Goal: Navigation & Orientation: Find specific page/section

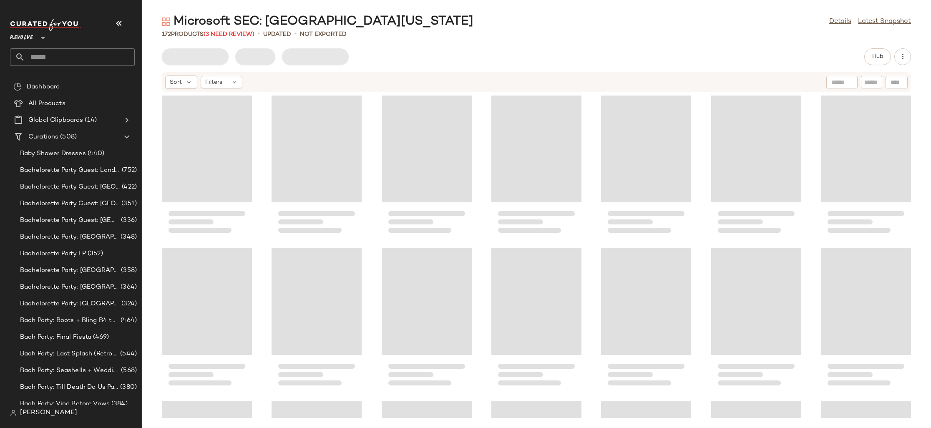
click at [28, 40] on span "Revolve" at bounding box center [21, 35] width 23 height 15
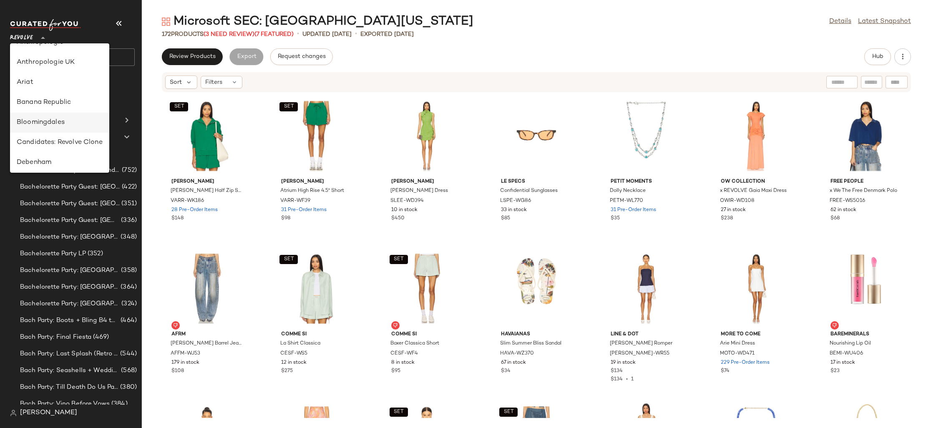
scroll to position [69, 0]
click at [80, 129] on div "Debenham" at bounding box center [60, 128] width 86 height 10
type input "**"
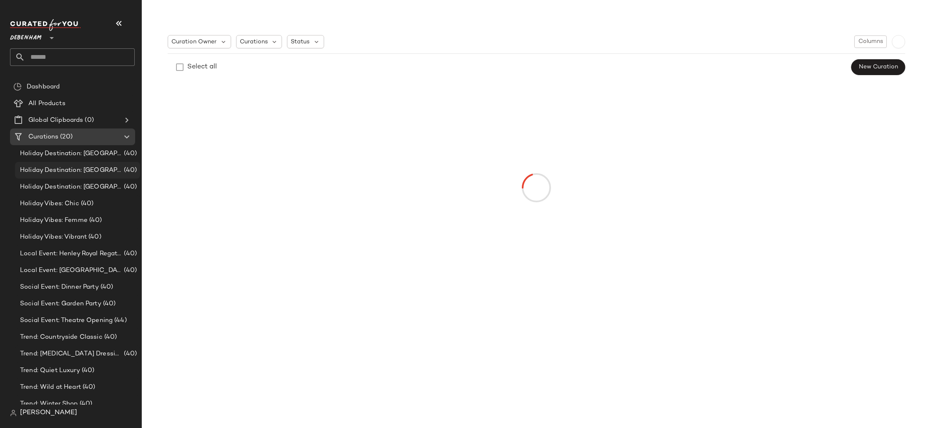
click at [114, 174] on div "Holiday Destination: [GEOGRAPHIC_DATA] (40)" at bounding box center [77, 171] width 119 height 10
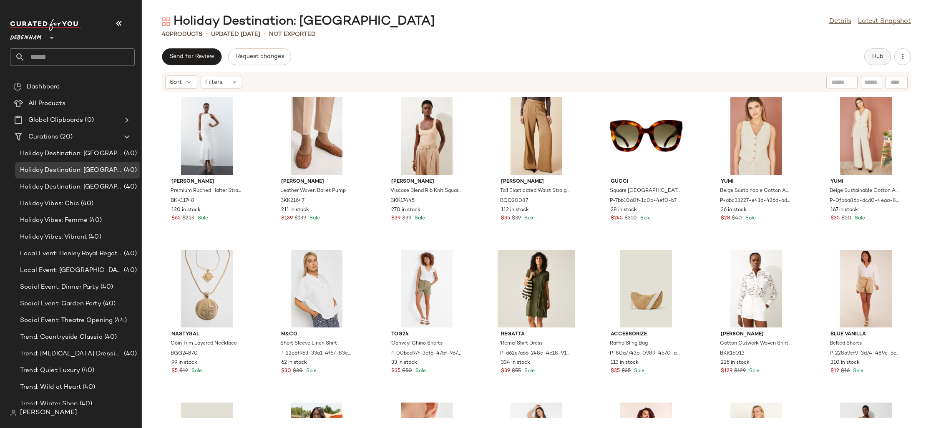
click at [878, 61] on button "Hub" at bounding box center [877, 56] width 27 height 17
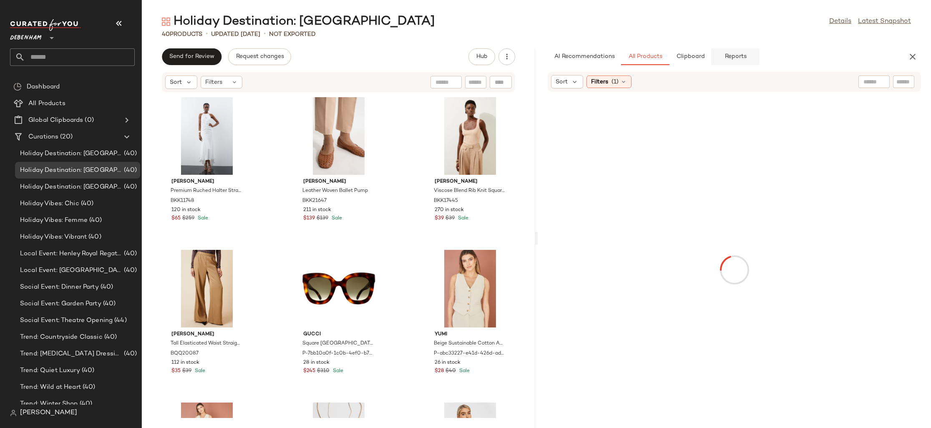
click at [737, 59] on span "Reports" at bounding box center [735, 56] width 22 height 7
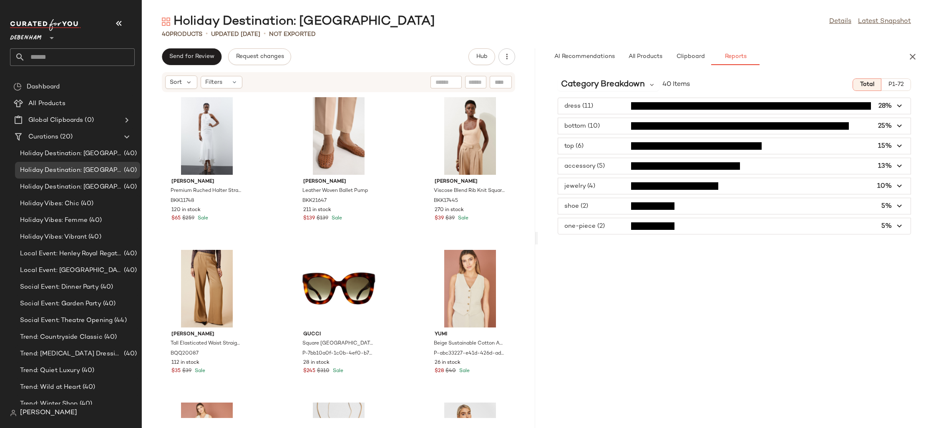
click at [902, 84] on span "P1-72" at bounding box center [896, 84] width 16 height 7
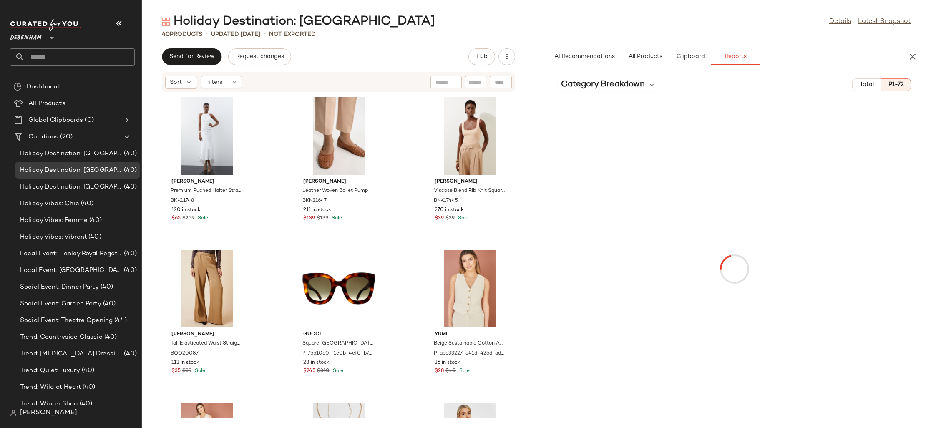
click at [874, 86] on span "Total" at bounding box center [866, 84] width 15 height 7
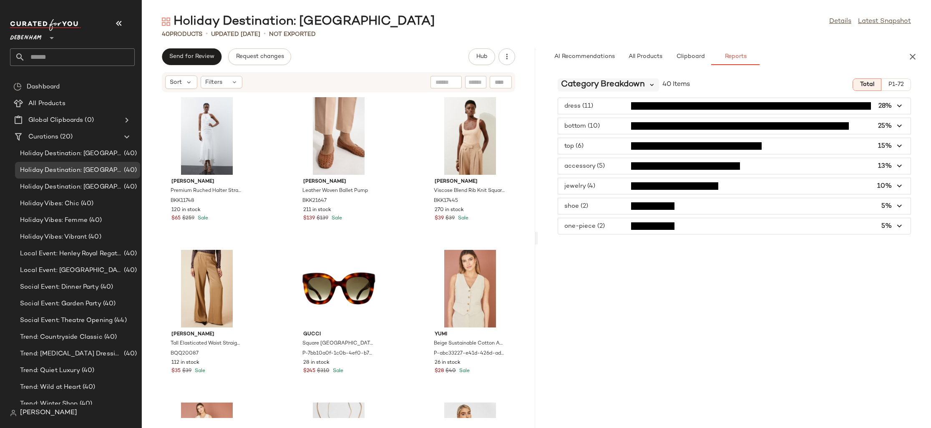
drag, startPoint x: 649, startPoint y: 76, endPoint x: 649, endPoint y: 82, distance: 6.3
click at [649, 76] on div "Category Breakdown 40 Items Total P1-72 dress (11) 28% bottom (10) 25% top (6) …" at bounding box center [734, 250] width 393 height 356
click at [649, 86] on icon at bounding box center [652, 85] width 8 height 8
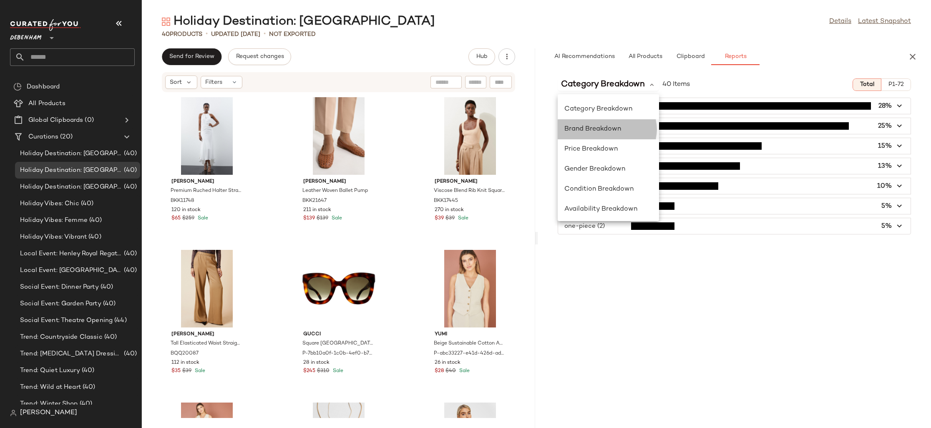
click at [634, 127] on div "Brand Breakdown" at bounding box center [609, 129] width 88 height 10
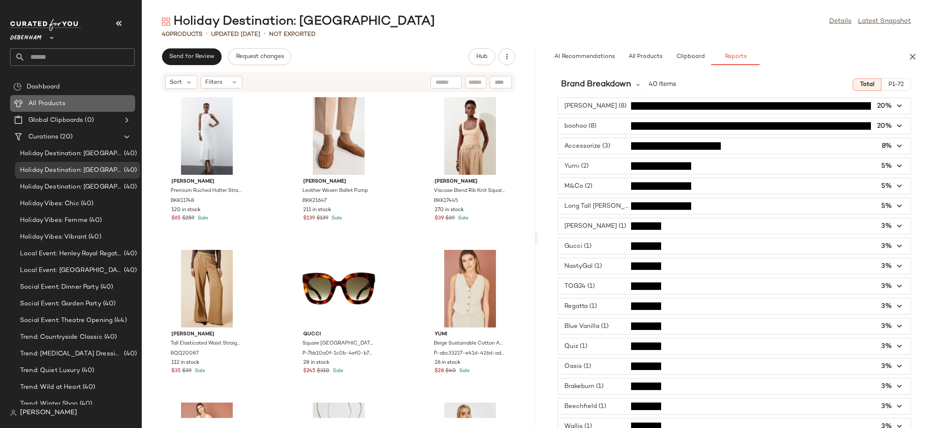
click at [102, 110] on Products "All Products" at bounding box center [72, 103] width 125 height 17
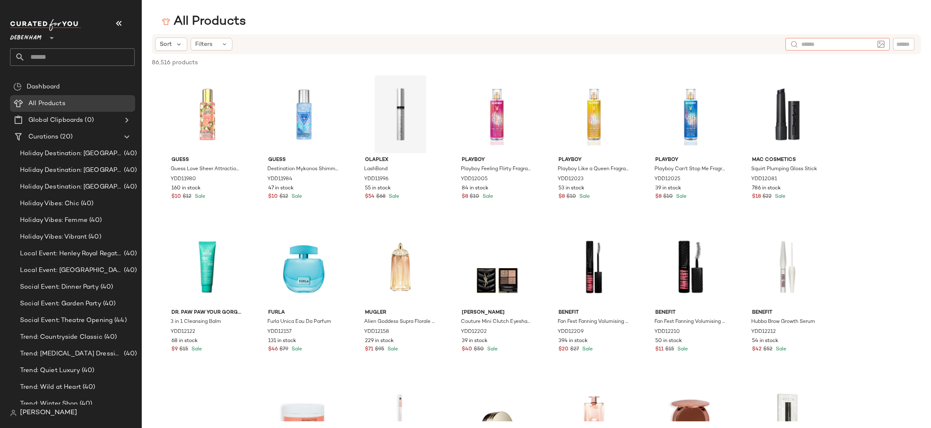
click at [867, 48] on input "text" at bounding box center [837, 44] width 73 height 9
type input "**********"
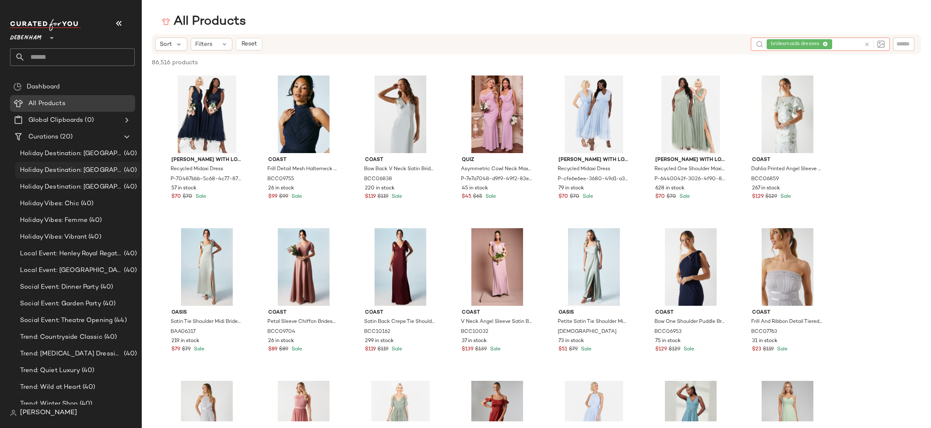
click at [73, 169] on span "Holiday Destination: [GEOGRAPHIC_DATA]" at bounding box center [71, 171] width 102 height 10
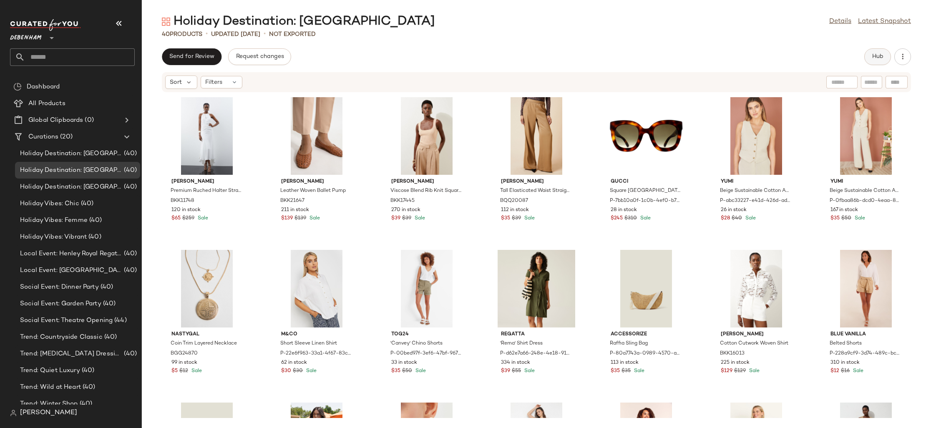
click at [875, 56] on span "Hub" at bounding box center [878, 56] width 12 height 7
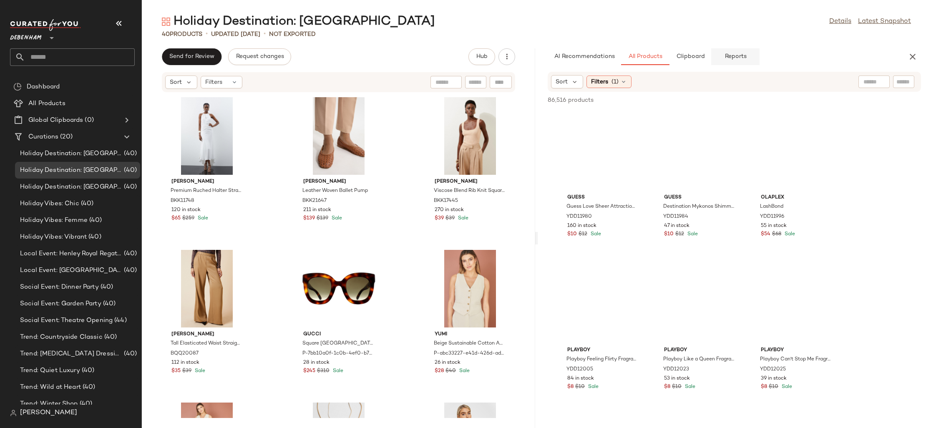
click at [741, 59] on span "Reports" at bounding box center [735, 56] width 22 height 7
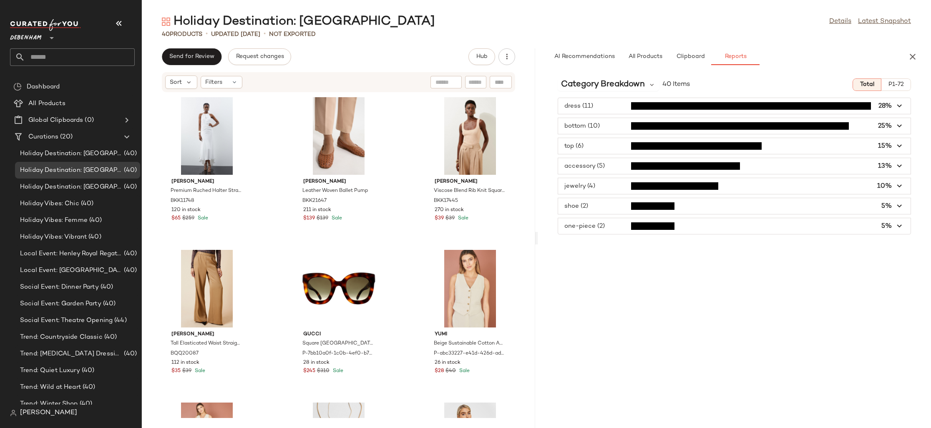
click at [595, 108] on span "button" at bounding box center [734, 106] width 353 height 16
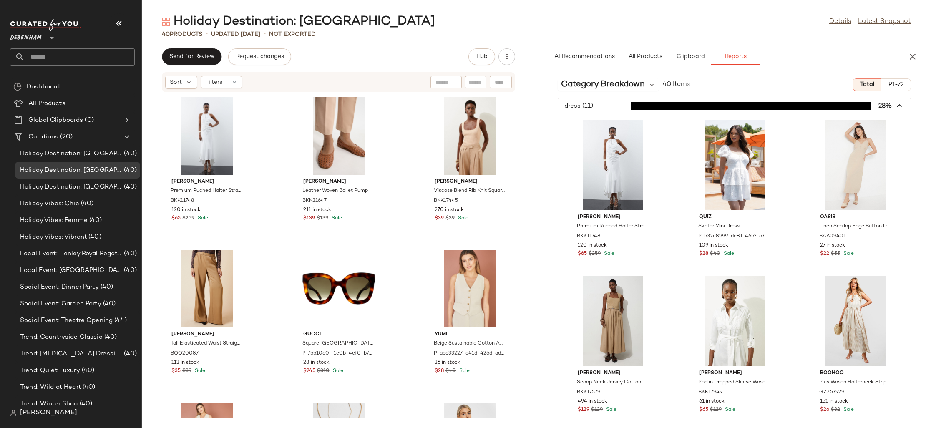
click at [596, 106] on span "button" at bounding box center [734, 106] width 353 height 16
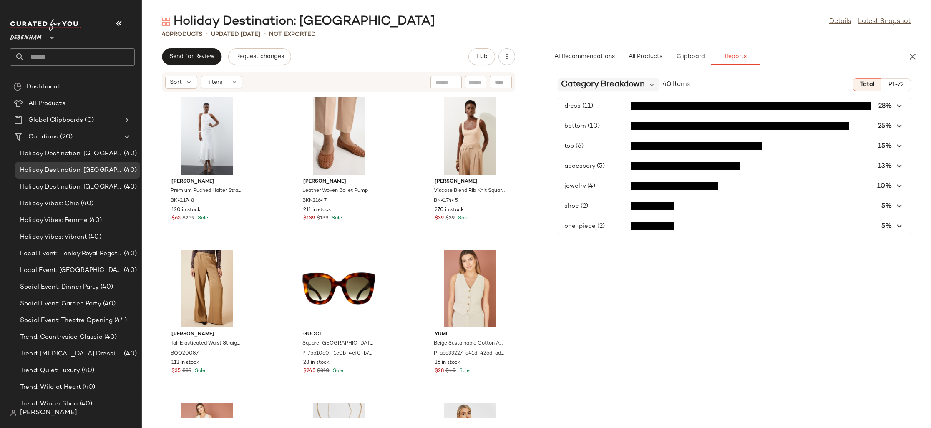
click at [603, 81] on span "Category Breakdown" at bounding box center [603, 84] width 84 height 13
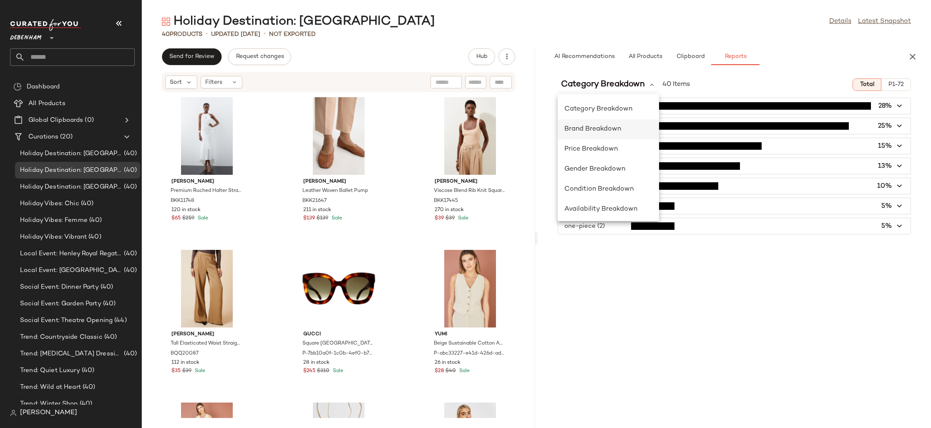
click at [600, 132] on span "Brand Breakdown" at bounding box center [593, 129] width 57 height 7
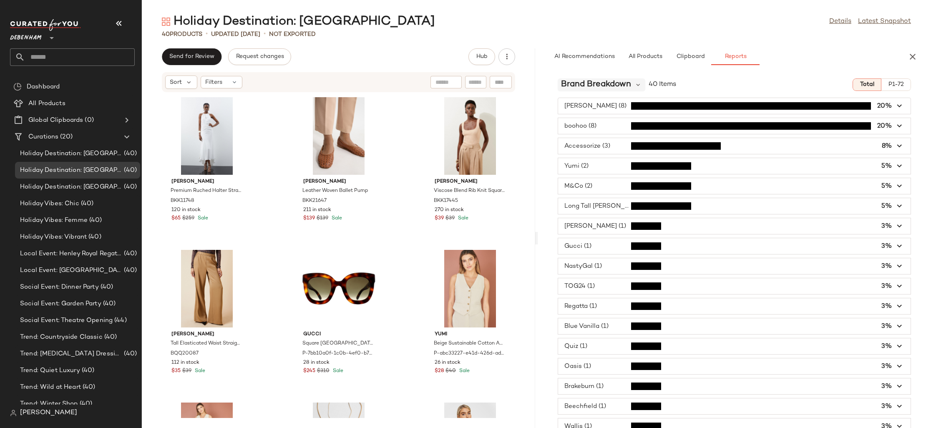
click at [617, 83] on span "Brand Breakdown" at bounding box center [596, 84] width 70 height 13
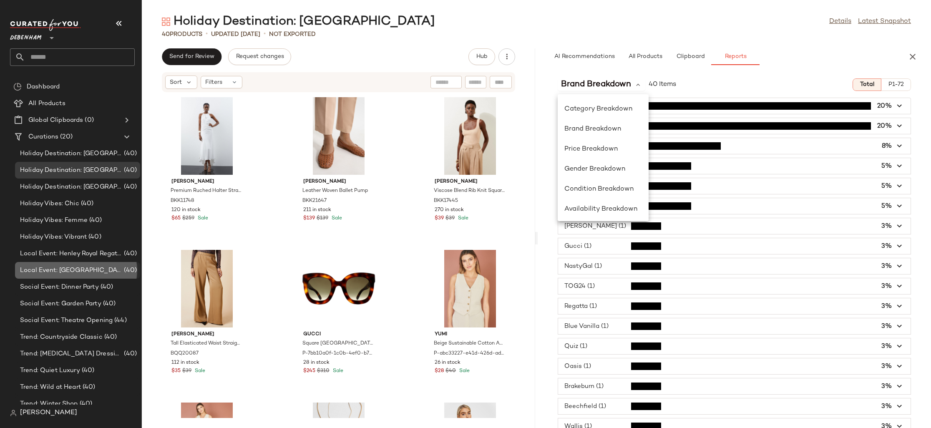
click at [122, 266] on span "(40)" at bounding box center [129, 271] width 15 height 10
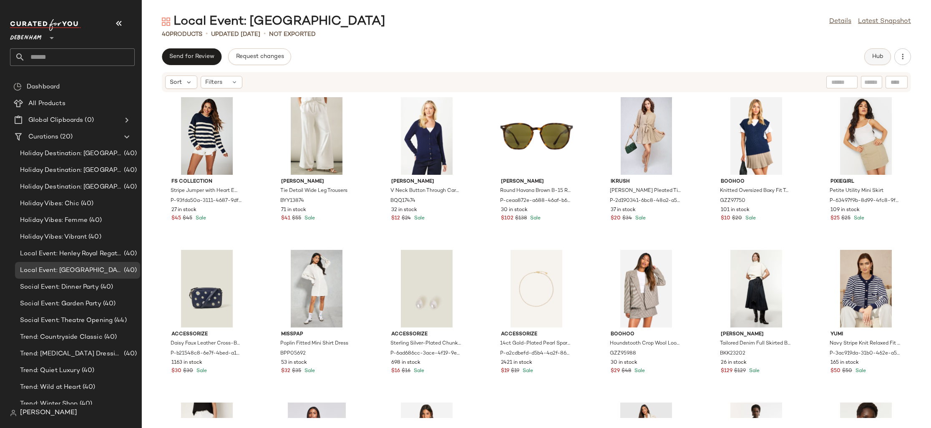
click at [869, 63] on button "Hub" at bounding box center [877, 56] width 27 height 17
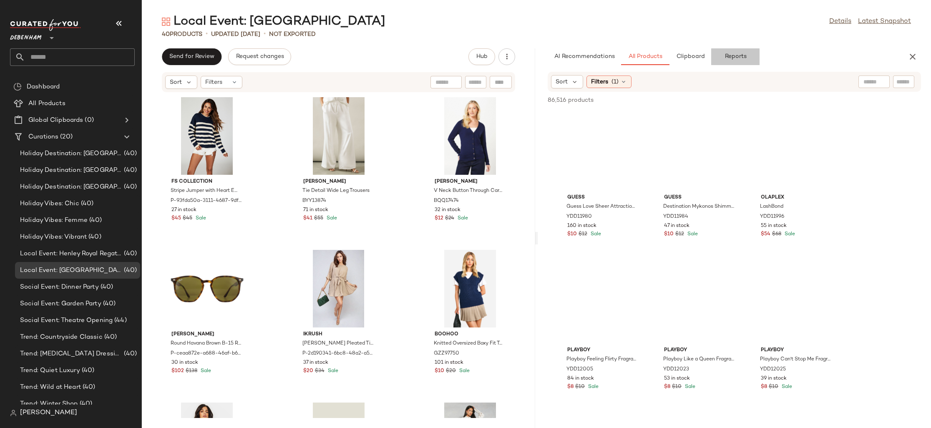
drag, startPoint x: 739, startPoint y: 57, endPoint x: 688, endPoint y: 93, distance: 63.1
click at [739, 57] on span "Reports" at bounding box center [735, 56] width 22 height 7
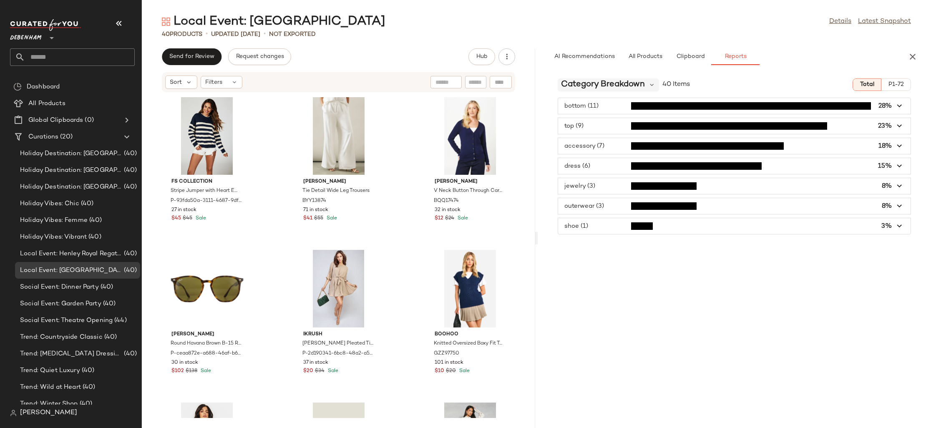
click at [612, 88] on span "Category Breakdown" at bounding box center [603, 84] width 84 height 13
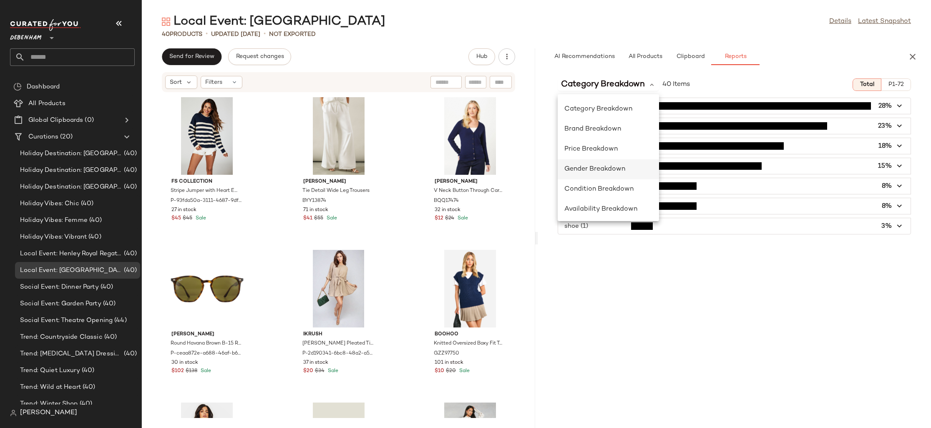
click at [616, 171] on span "Gender Breakdown" at bounding box center [595, 169] width 61 height 7
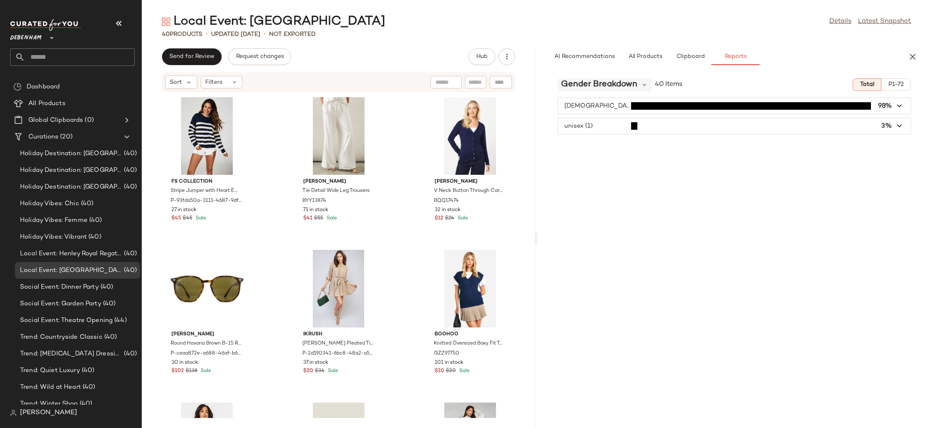
click at [604, 86] on span "Gender Breakdown" at bounding box center [599, 84] width 76 height 13
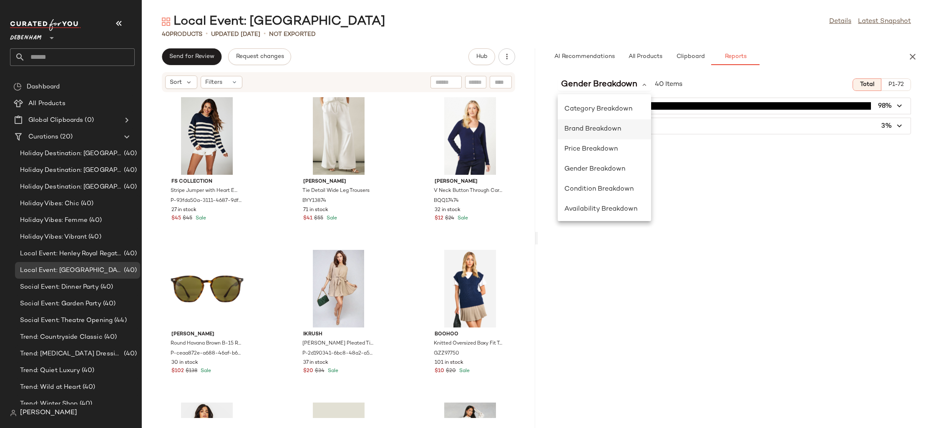
click at [602, 127] on span "Brand Breakdown" at bounding box center [593, 129] width 57 height 7
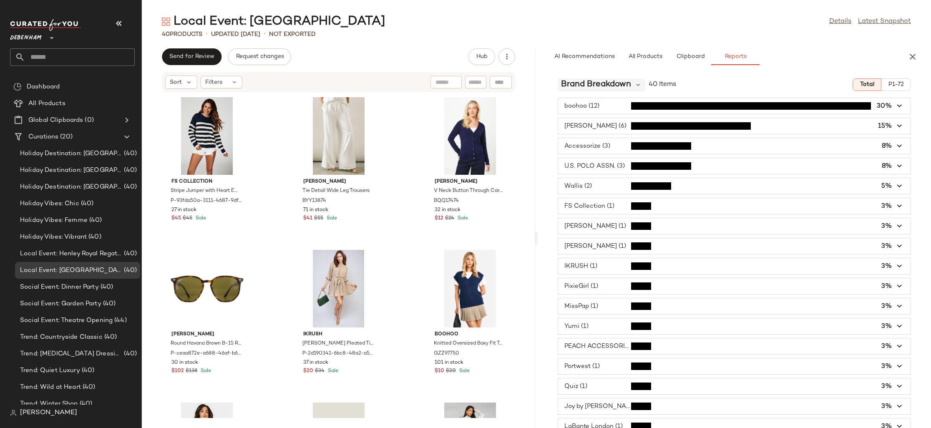
drag, startPoint x: 599, startPoint y: 93, endPoint x: 597, endPoint y: 88, distance: 4.5
click at [597, 88] on div "Brand Breakdown 40 Items Total P1-72 boohoo (12) 30% [PERSON_NAME] (6) 15% Acce…" at bounding box center [734, 250] width 393 height 356
click at [597, 88] on span "Brand Breakdown" at bounding box center [596, 84] width 70 height 13
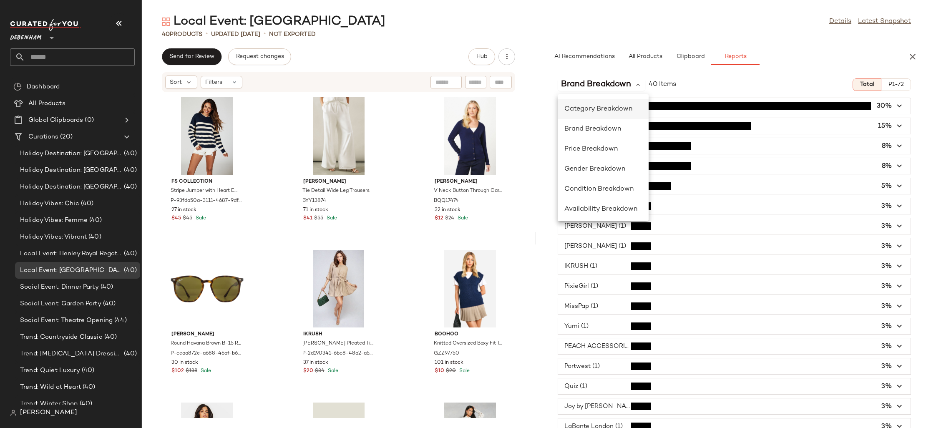
click at [612, 110] on span "Category Breakdown" at bounding box center [599, 109] width 68 height 7
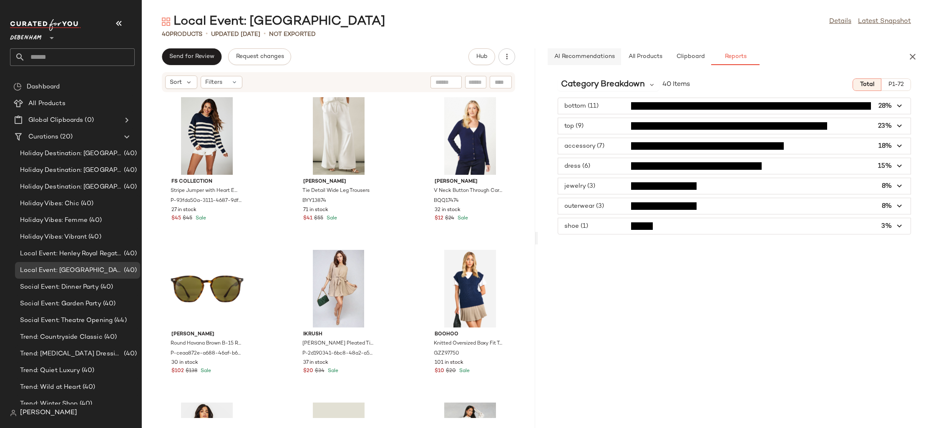
click at [592, 61] on button "AI Recommendations" at bounding box center [584, 56] width 73 height 17
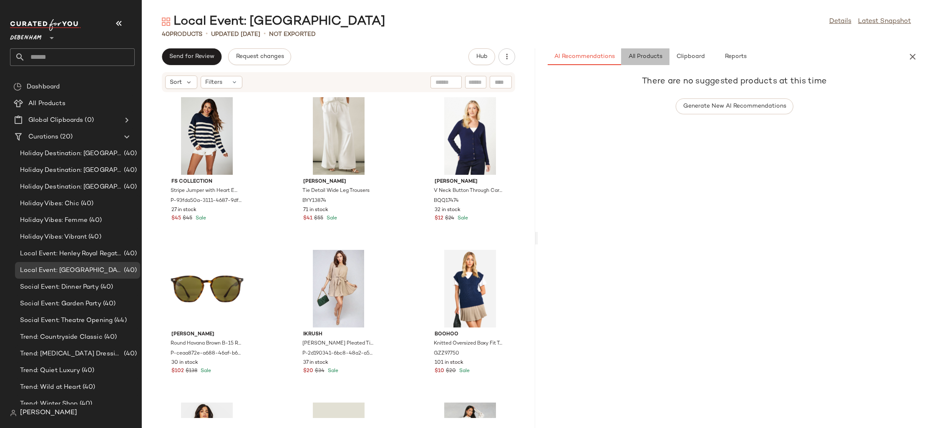
click at [660, 56] on span "All Products" at bounding box center [645, 56] width 34 height 7
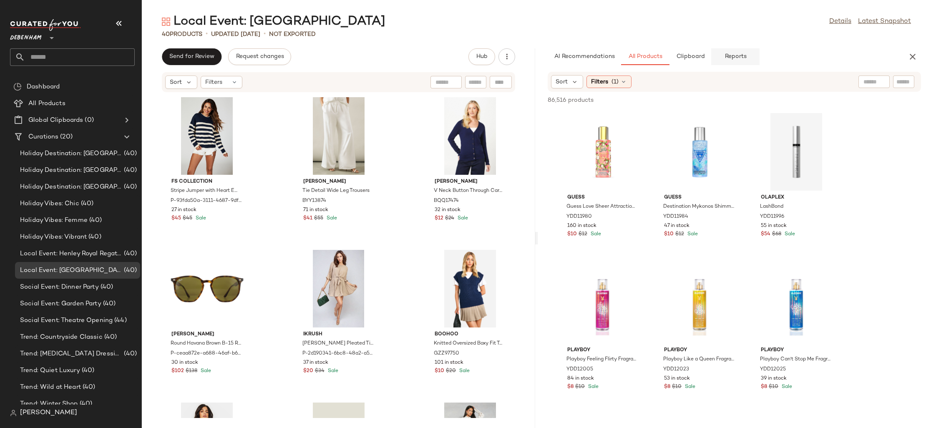
click at [730, 58] on span "Reports" at bounding box center [735, 56] width 22 height 7
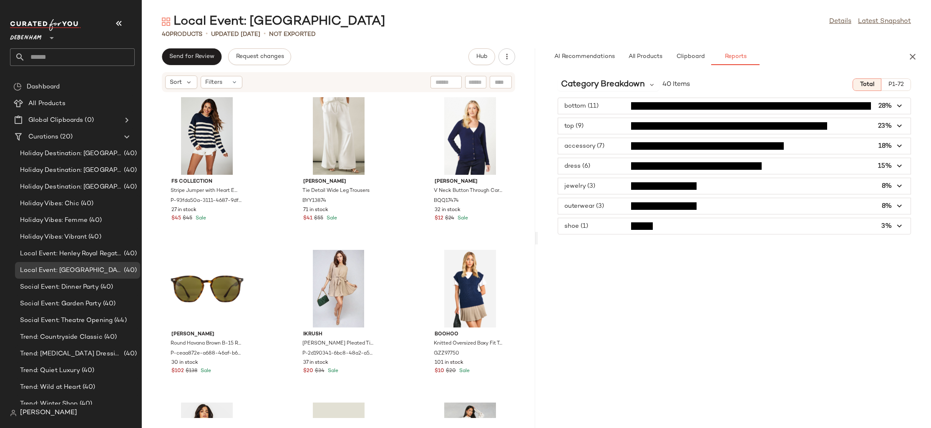
click at [619, 108] on span "button" at bounding box center [734, 106] width 353 height 16
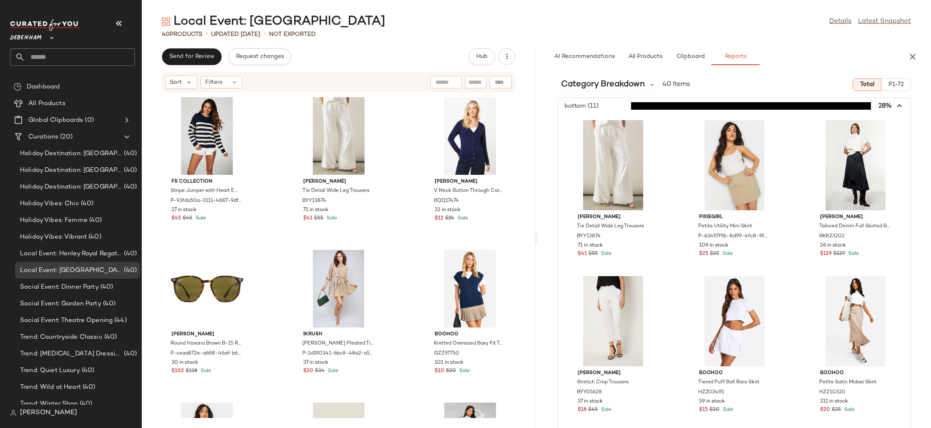
click at [619, 108] on span "button" at bounding box center [734, 106] width 353 height 16
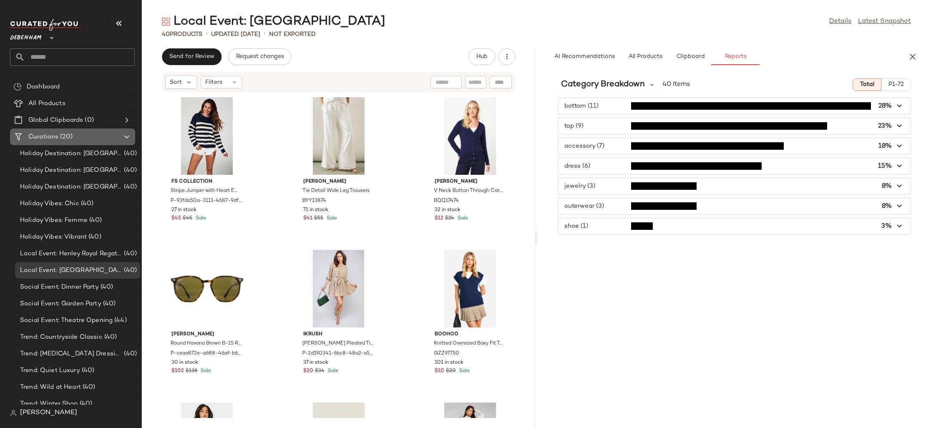
click at [34, 135] on span "Curations" at bounding box center [43, 137] width 30 height 10
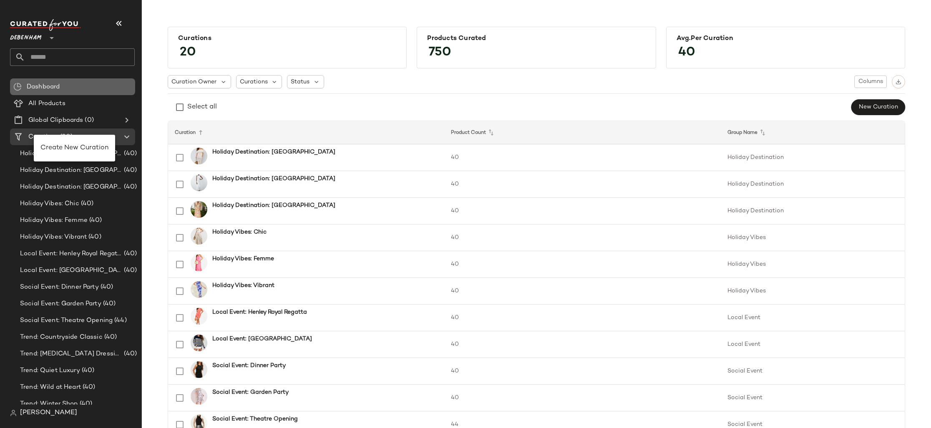
click at [48, 93] on div "Dashboard" at bounding box center [72, 86] width 125 height 17
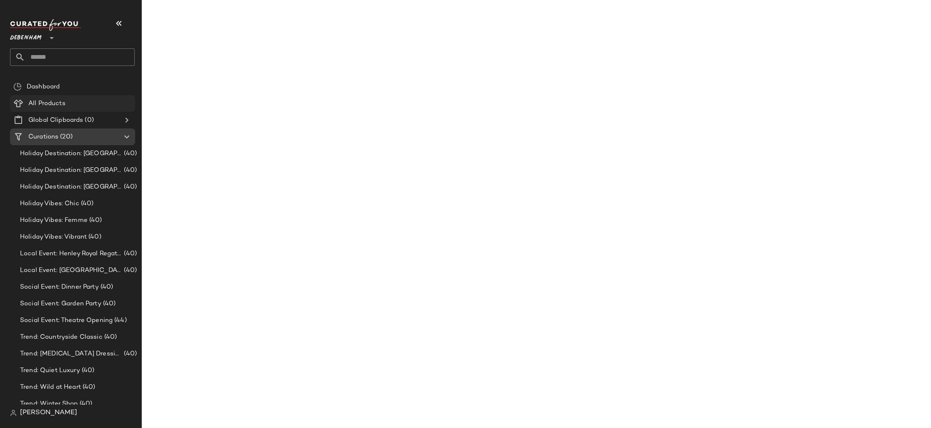
click at [50, 102] on span "All Products" at bounding box center [46, 104] width 37 height 10
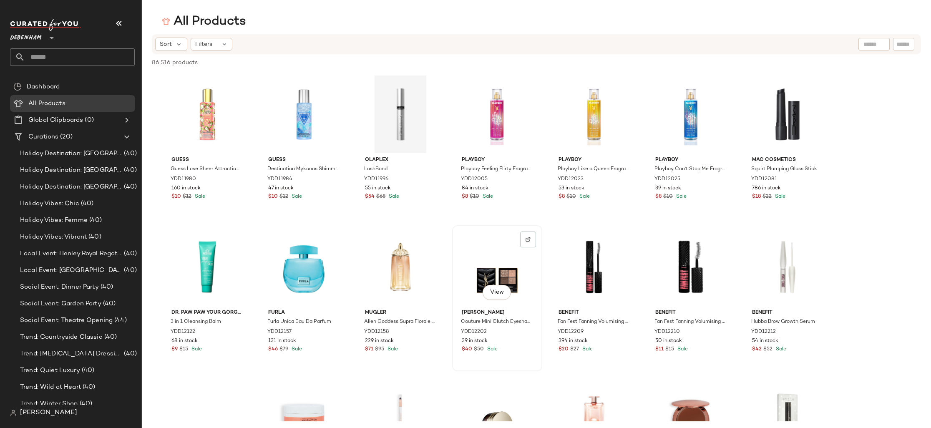
click at [505, 262] on div "View" at bounding box center [497, 267] width 84 height 78
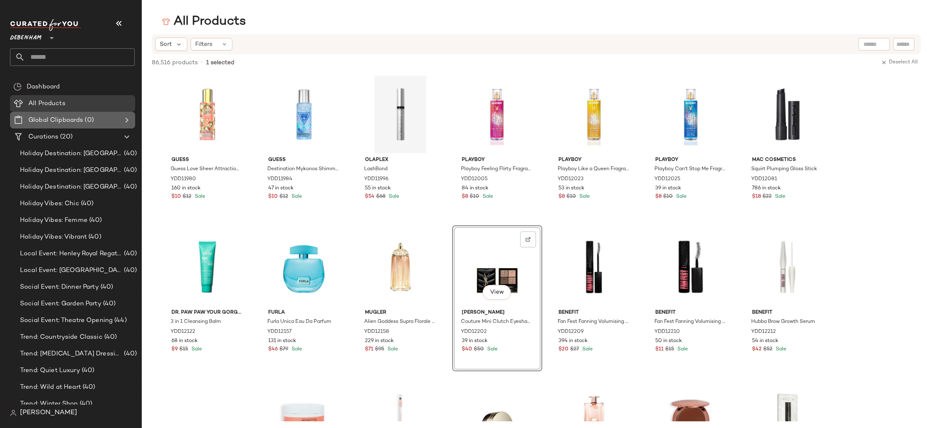
click at [73, 112] on Clipboards "Global Clipboards (0)" at bounding box center [72, 120] width 125 height 17
click at [73, 141] on div "Curations (20)" at bounding box center [73, 137] width 94 height 10
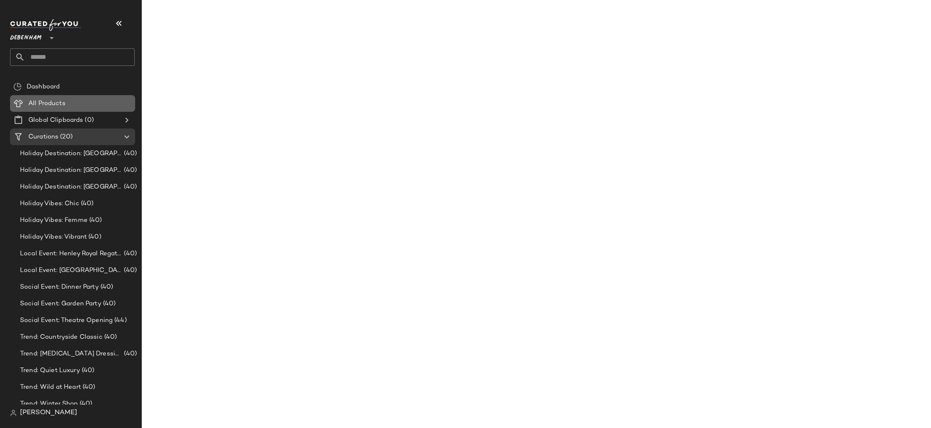
click at [67, 106] on div "All Products" at bounding box center [79, 104] width 106 height 10
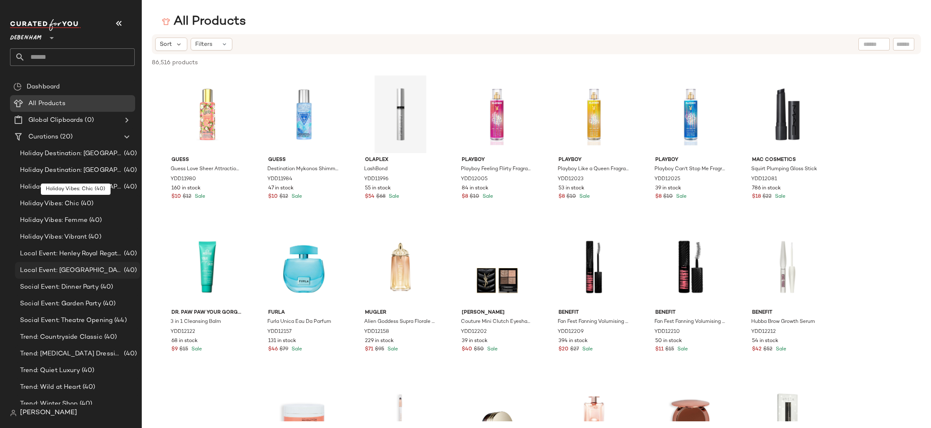
click at [98, 199] on div "Holiday Vibes: Chic (40)" at bounding box center [77, 204] width 119 height 10
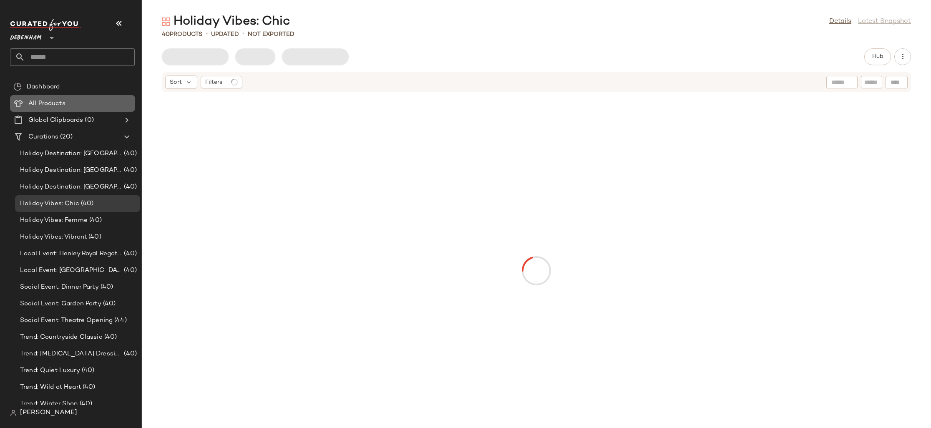
click at [53, 102] on span "All Products" at bounding box center [46, 104] width 37 height 10
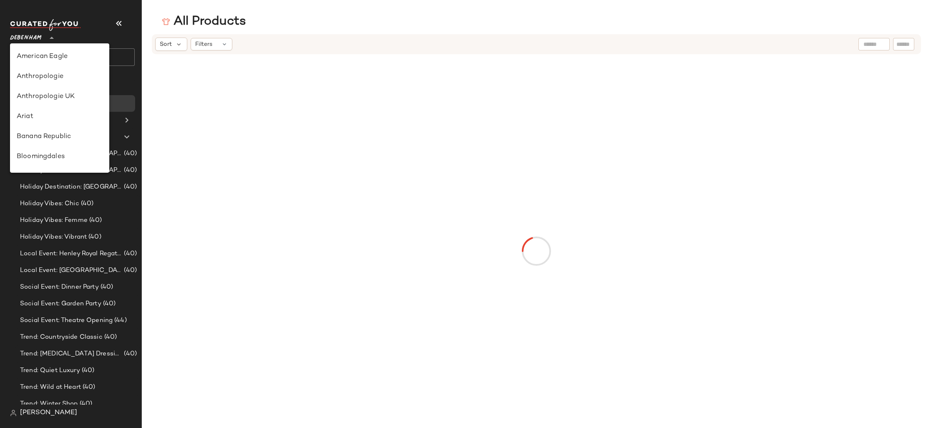
click at [36, 34] on span "Debenham" at bounding box center [26, 35] width 32 height 15
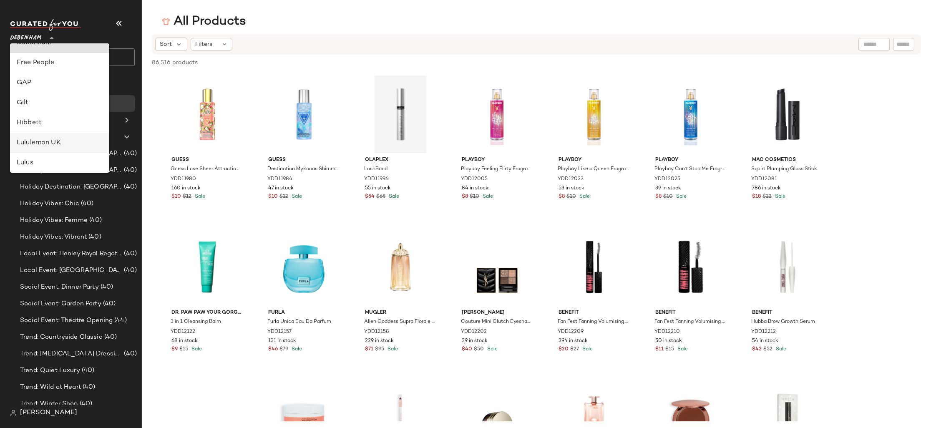
scroll to position [155, 0]
click at [29, 82] on div "GAP" at bounding box center [60, 82] width 86 height 10
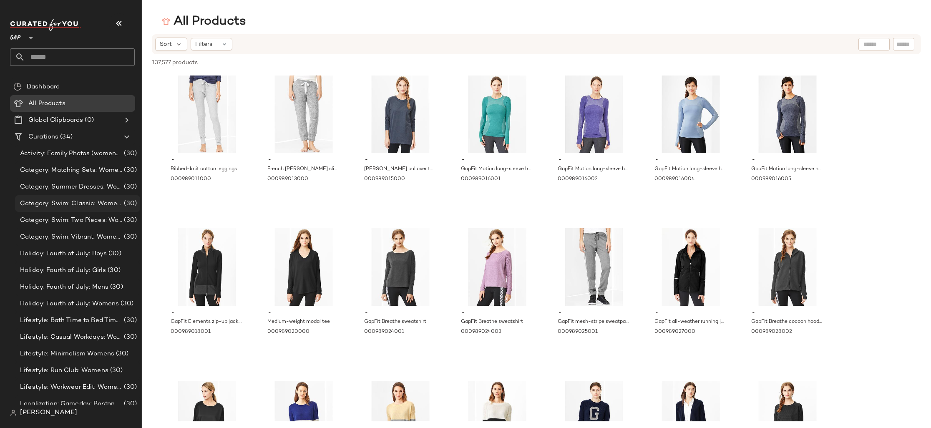
click at [64, 204] on span "Category: Swim: Classic: Womens" at bounding box center [71, 204] width 102 height 10
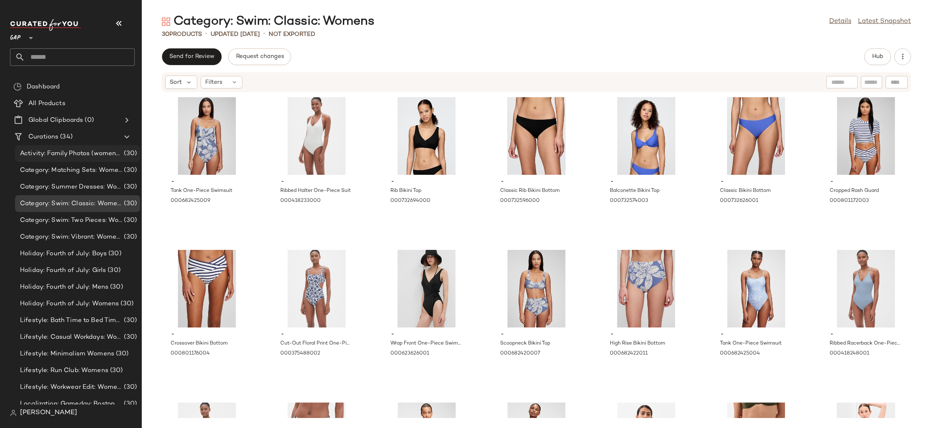
click at [35, 157] on span "Activity: Family Photos (womens/mens/boys/girls)" at bounding box center [71, 154] width 102 height 10
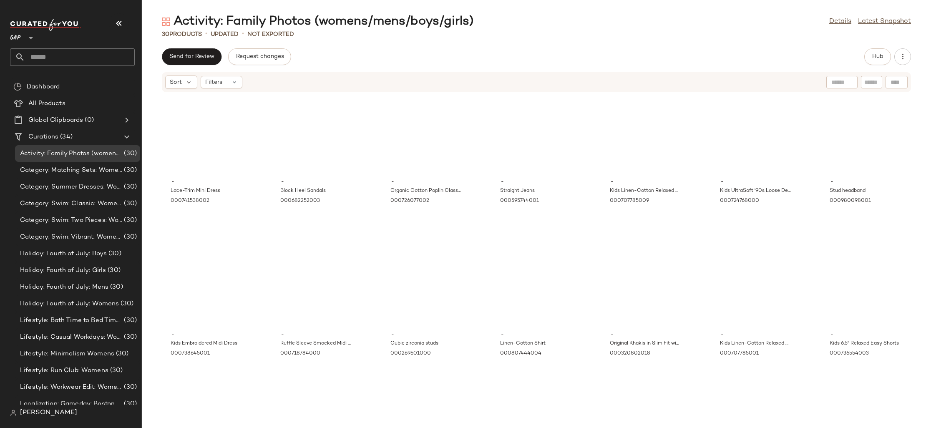
click at [24, 45] on div "GAP **" at bounding box center [72, 42] width 125 height 47
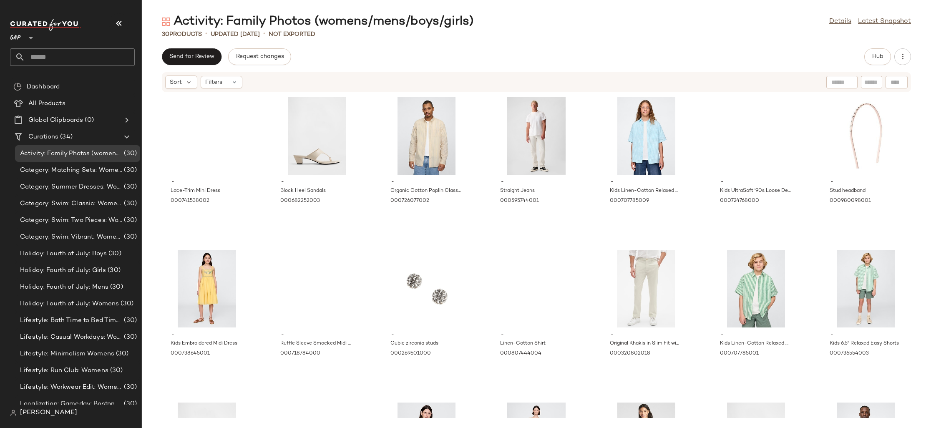
click at [25, 43] on div at bounding box center [30, 33] width 12 height 21
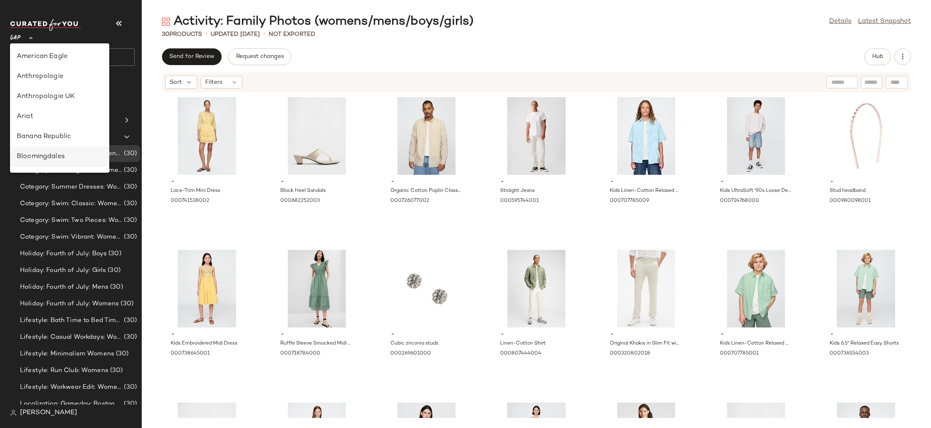
click at [66, 165] on div "Bloomingdales" at bounding box center [59, 157] width 99 height 20
type input "**"
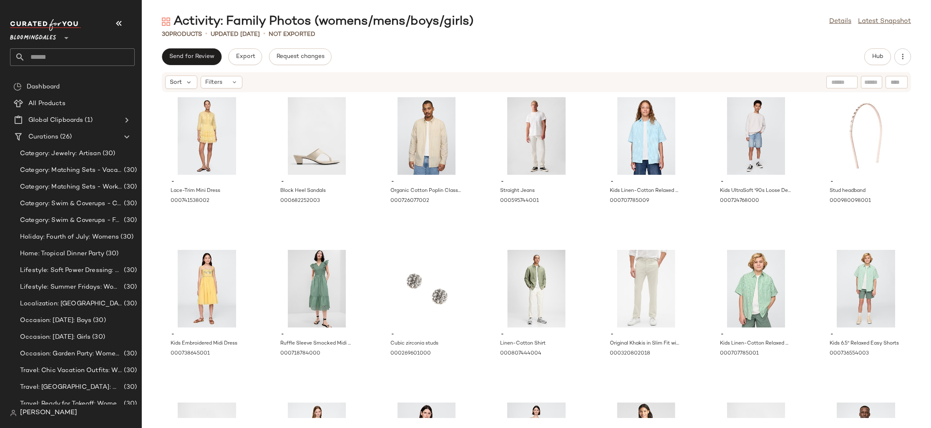
drag, startPoint x: 22, startPoint y: 35, endPoint x: 39, endPoint y: 61, distance: 31.0
click at [22, 35] on span "Bloomingdales" at bounding box center [33, 35] width 46 height 15
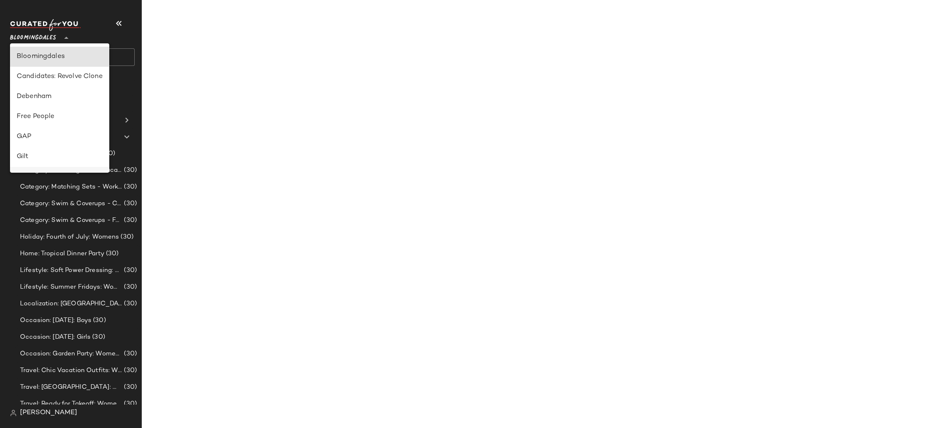
scroll to position [186, 0]
